Goal: Navigation & Orientation: Understand site structure

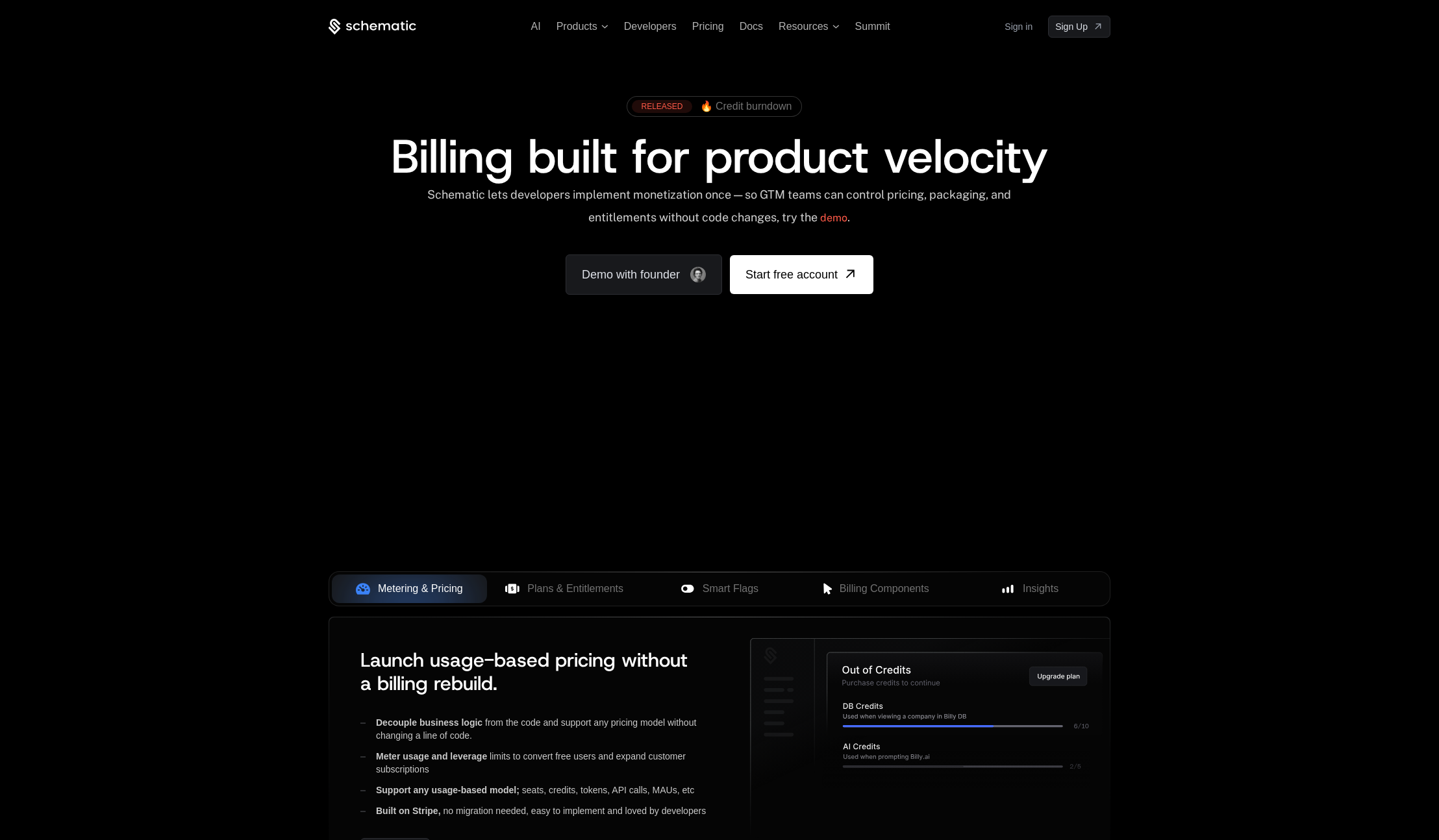
click at [1014, 24] on link "Sign in" at bounding box center [1018, 27] width 28 height 21
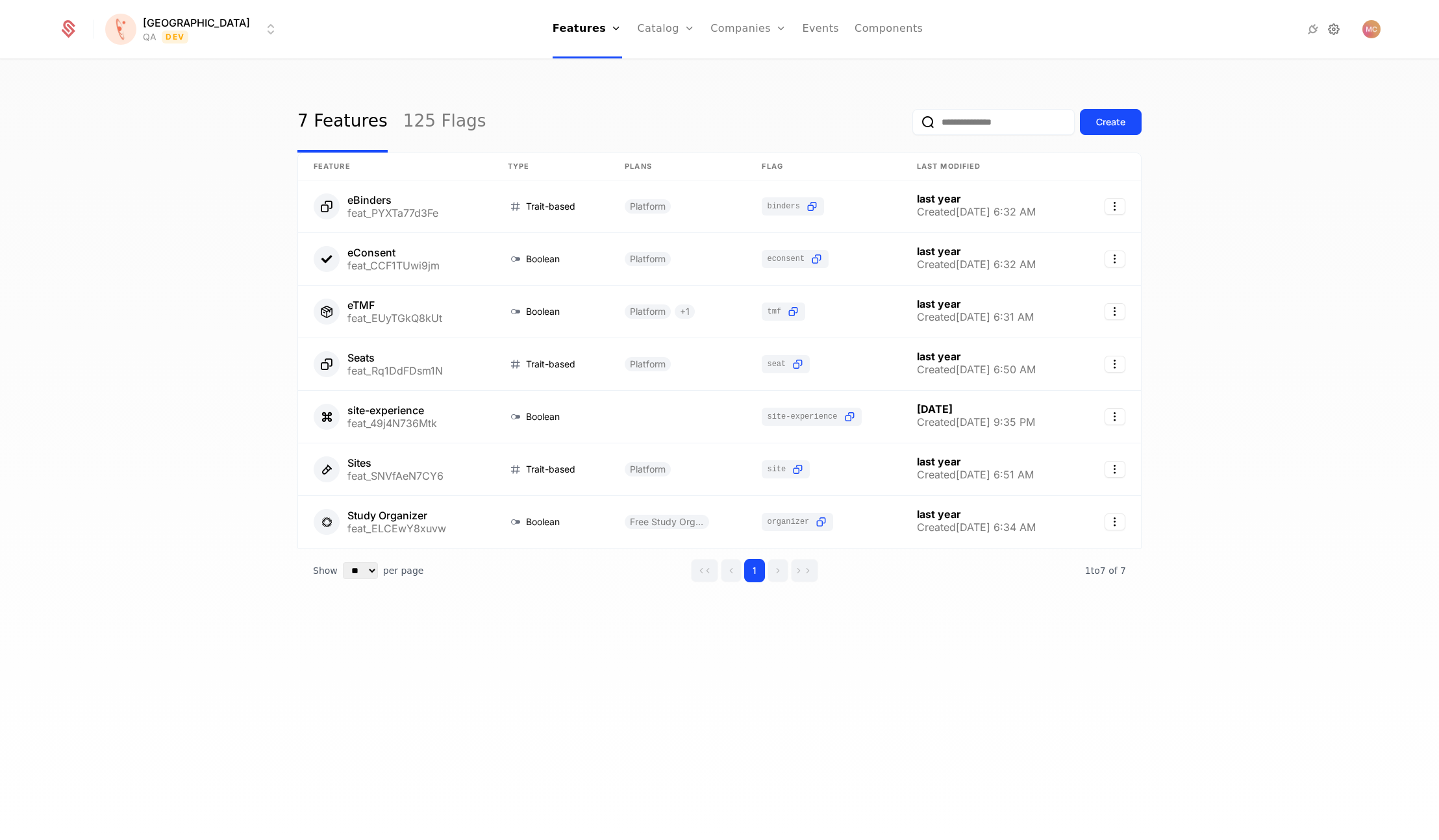
click at [1334, 31] on icon at bounding box center [1334, 29] width 16 height 16
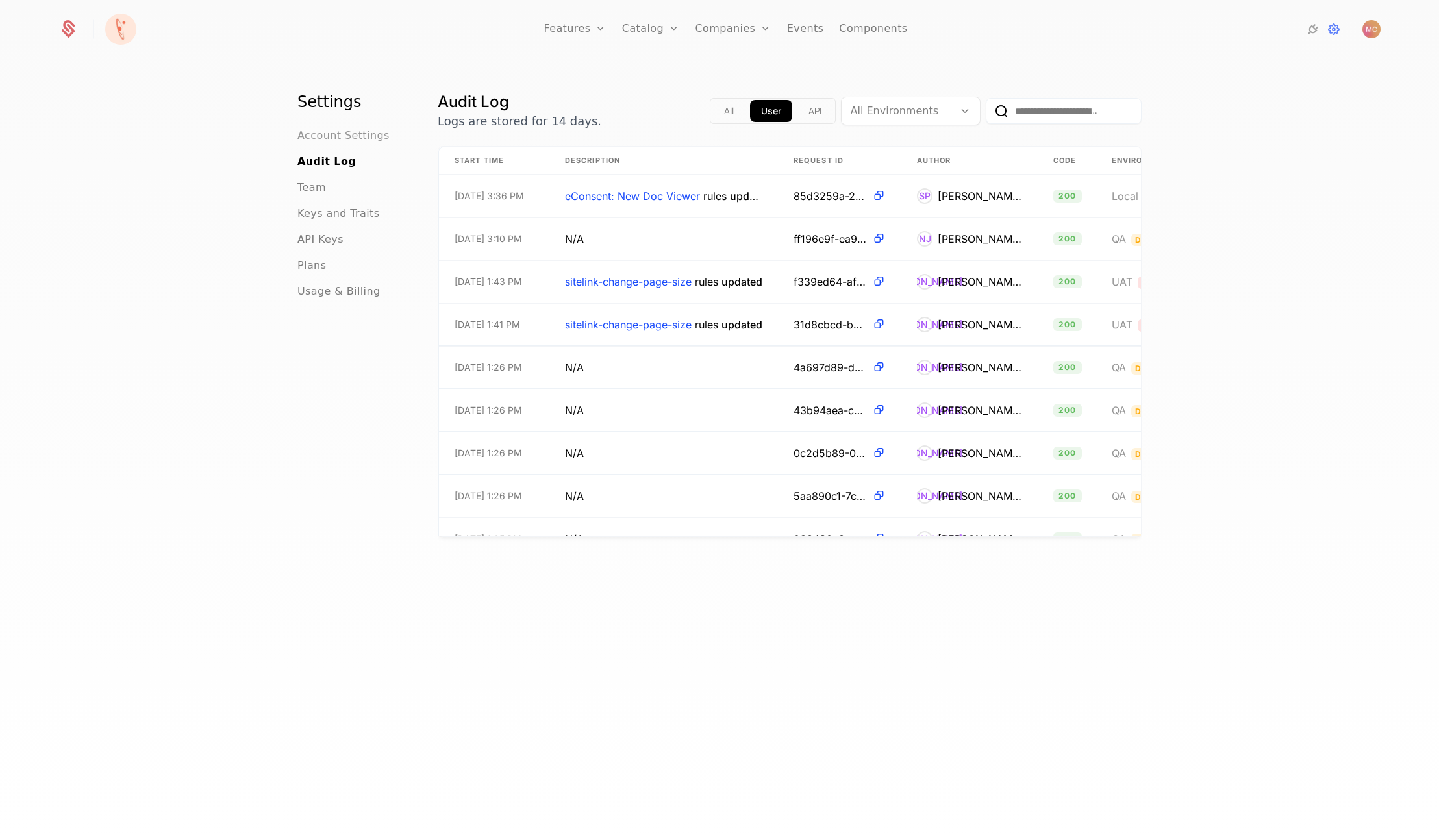
click at [346, 131] on span "Account Settings" at bounding box center [343, 135] width 92 height 16
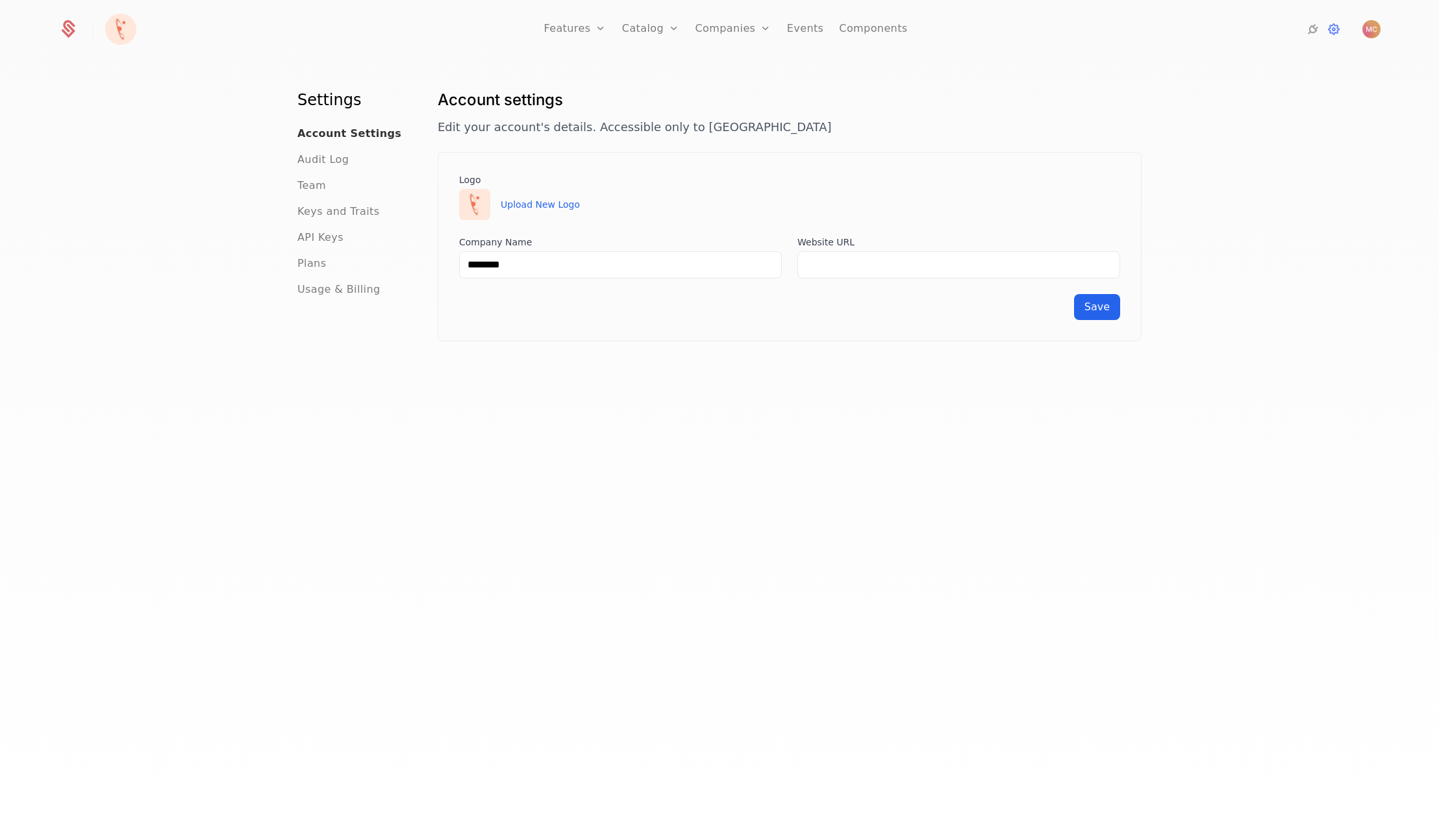
scroll to position [1, 0]
click at [325, 159] on span "Audit Log" at bounding box center [323, 161] width 51 height 16
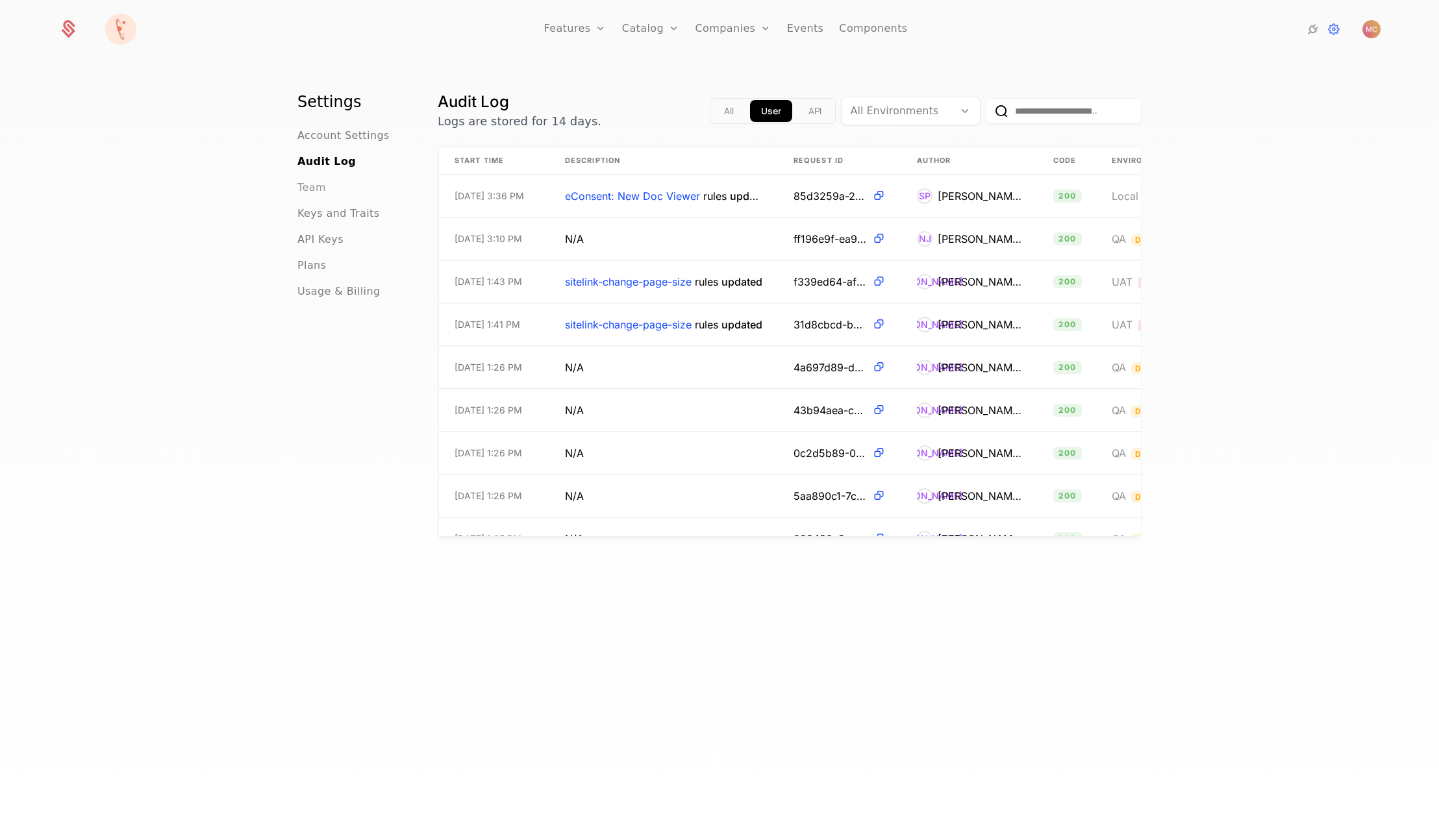
click at [312, 190] on span "Team" at bounding box center [311, 187] width 28 height 16
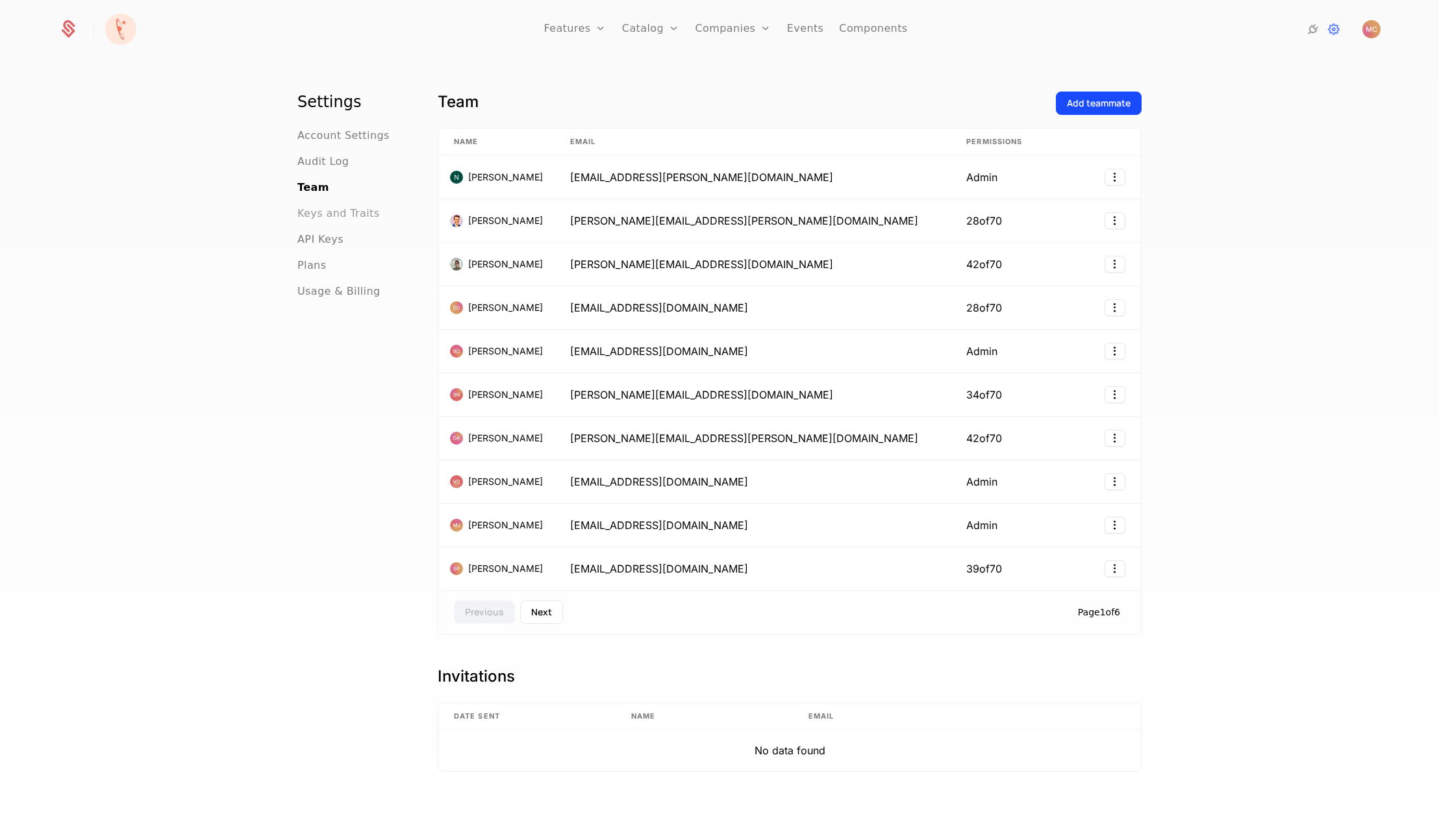
click at [330, 214] on span "Keys and Traits" at bounding box center [338, 214] width 82 height 16
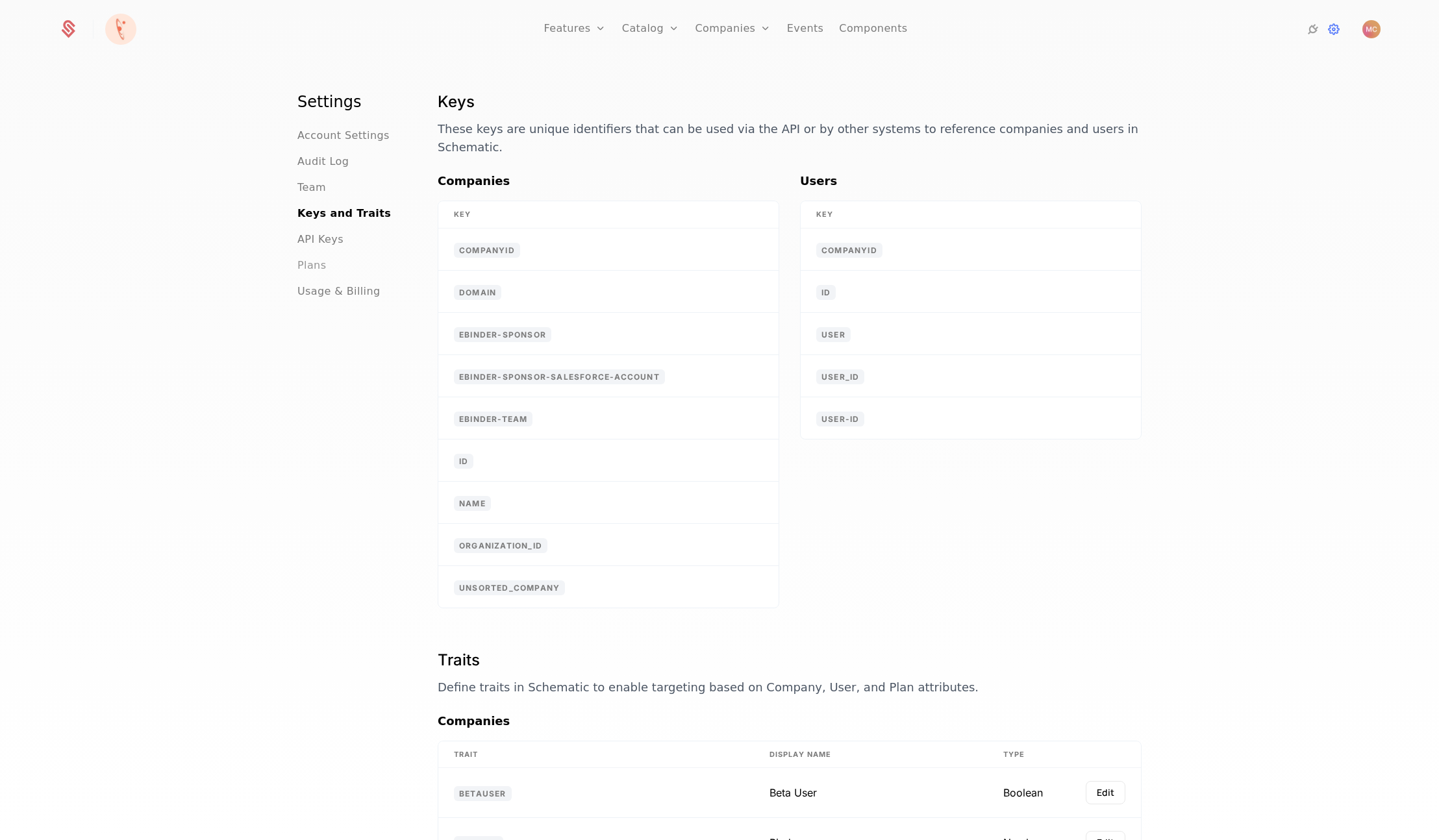
click at [324, 271] on span "Plans" at bounding box center [311, 266] width 28 height 16
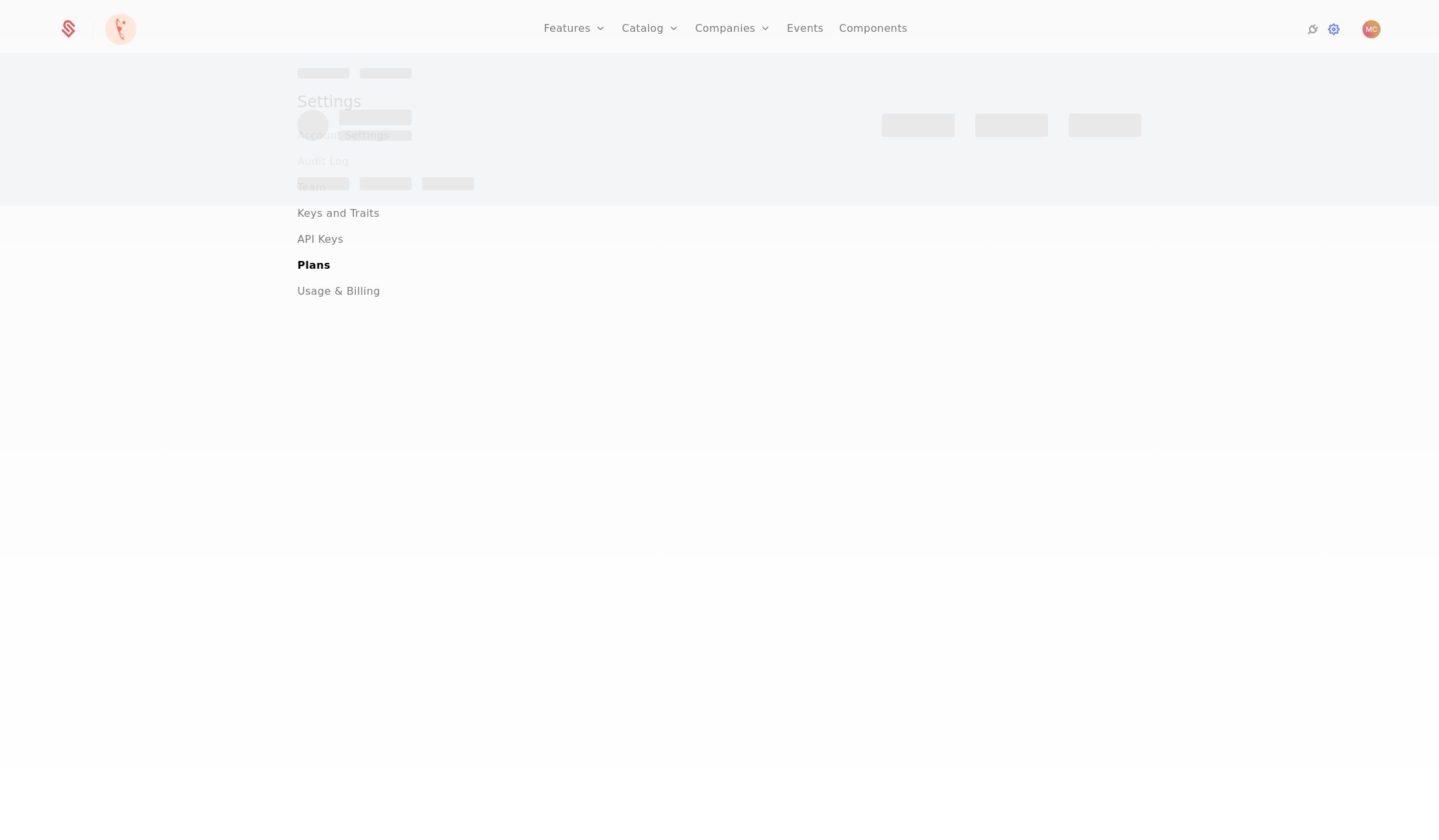
scroll to position [2, 0]
